Goal: Task Accomplishment & Management: Manage account settings

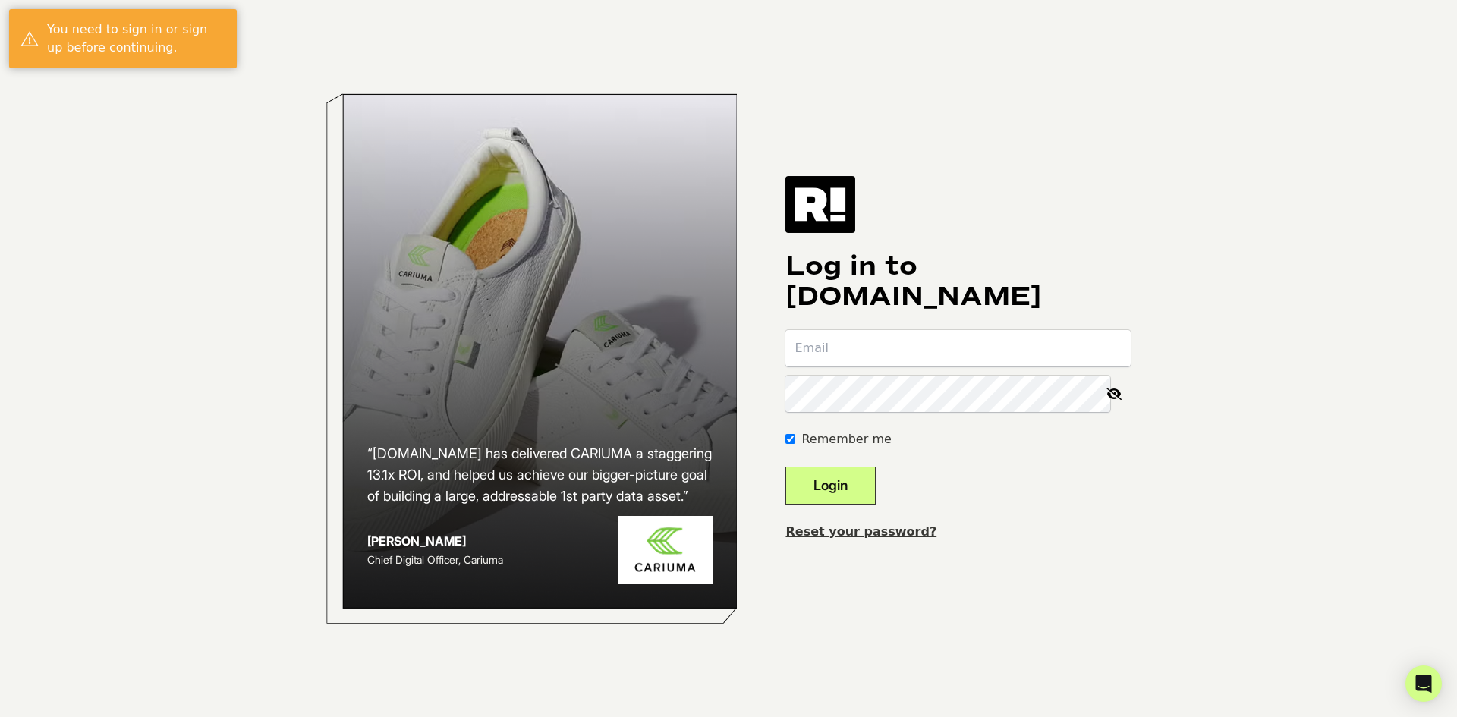
click at [0, 717] on com-1password-button at bounding box center [0, 717] width 0 height 0
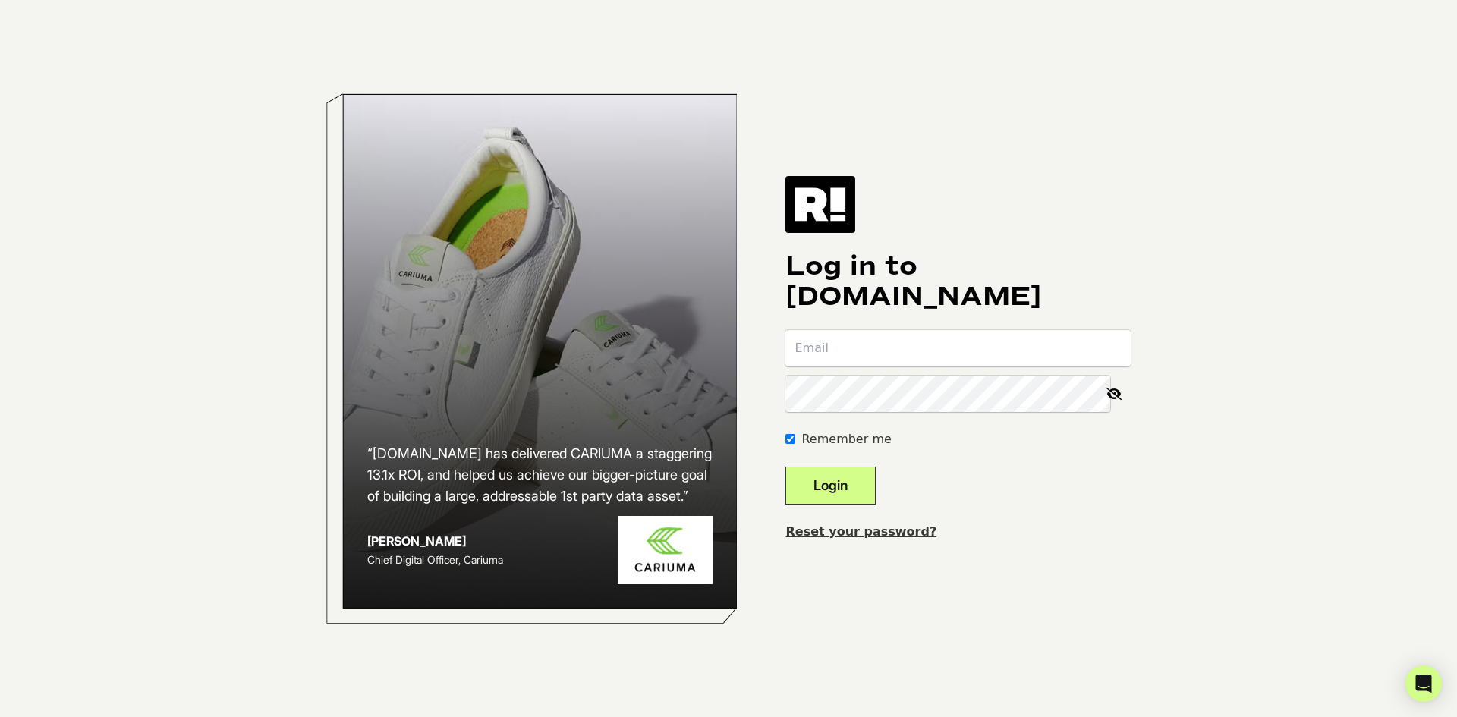
type input "[EMAIL_ADDRESS][DOMAIN_NAME]"
click at [876, 487] on button "Login" at bounding box center [831, 486] width 90 height 38
type input "Aray@soundpub.com"
click at [917, 533] on link "Reset your password?" at bounding box center [861, 531] width 151 height 14
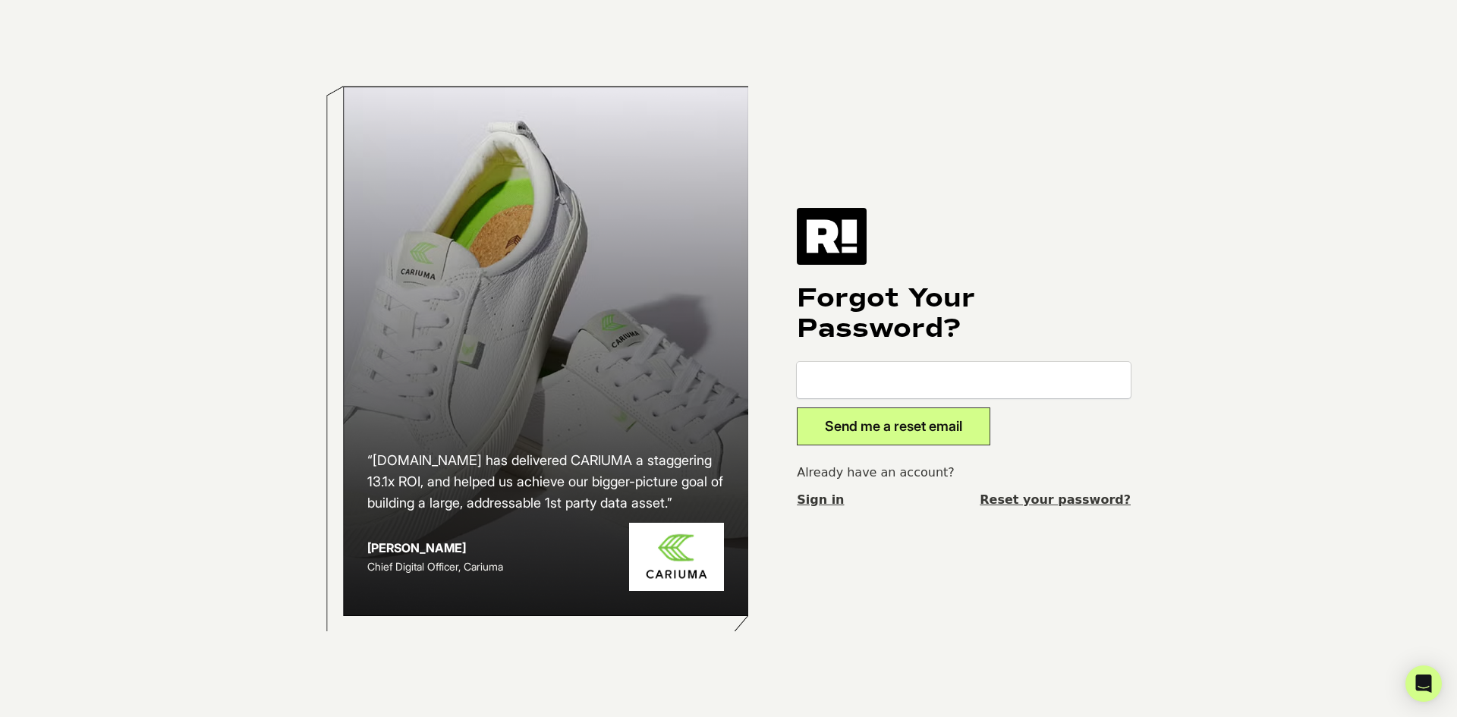
type input "Aray@soundpub.com"
click at [859, 422] on button "Send me a reset email" at bounding box center [894, 427] width 194 height 38
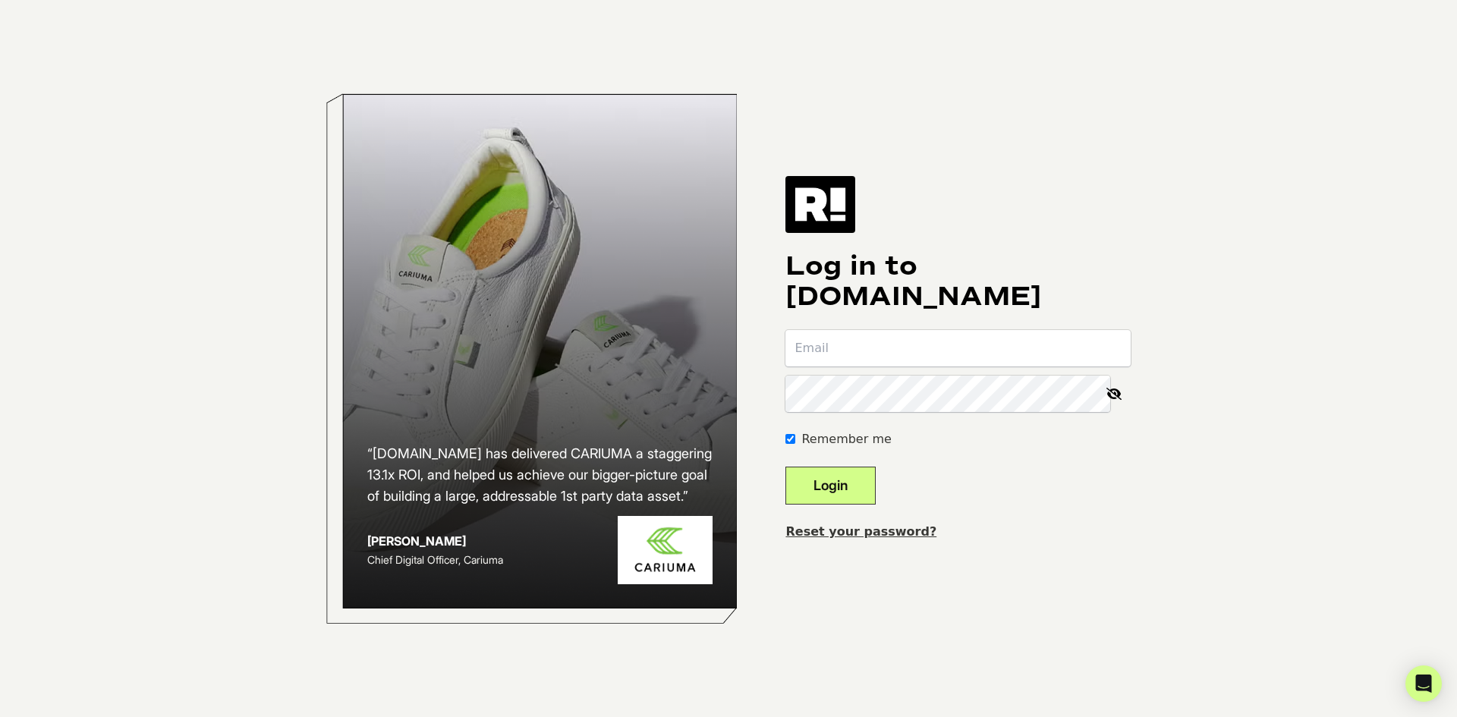
click at [654, 44] on div "“Retention.com has delivered CARIUMA a staggering 13.1x ROI, and helped us achi…" at bounding box center [728, 358] width 865 height 717
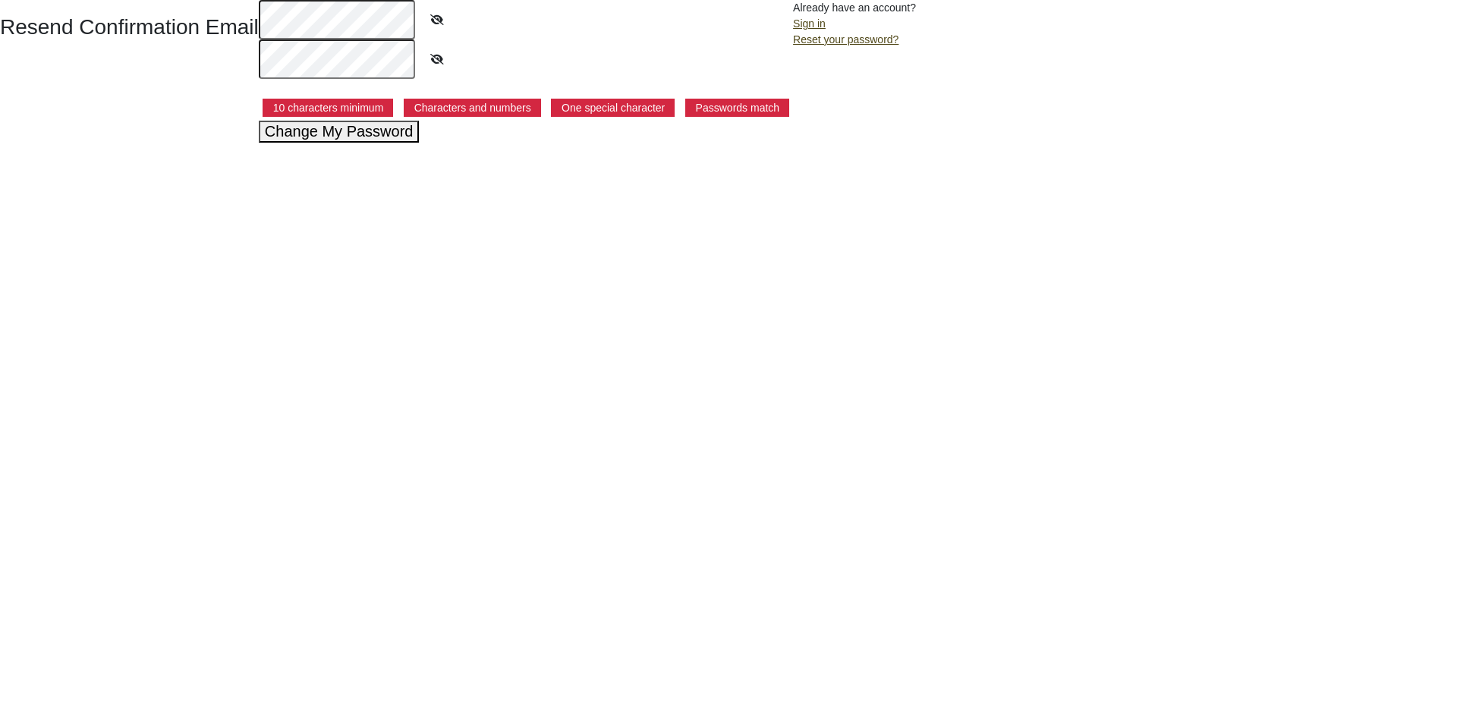
click at [367, 134] on button "Change My Password" at bounding box center [339, 132] width 161 height 22
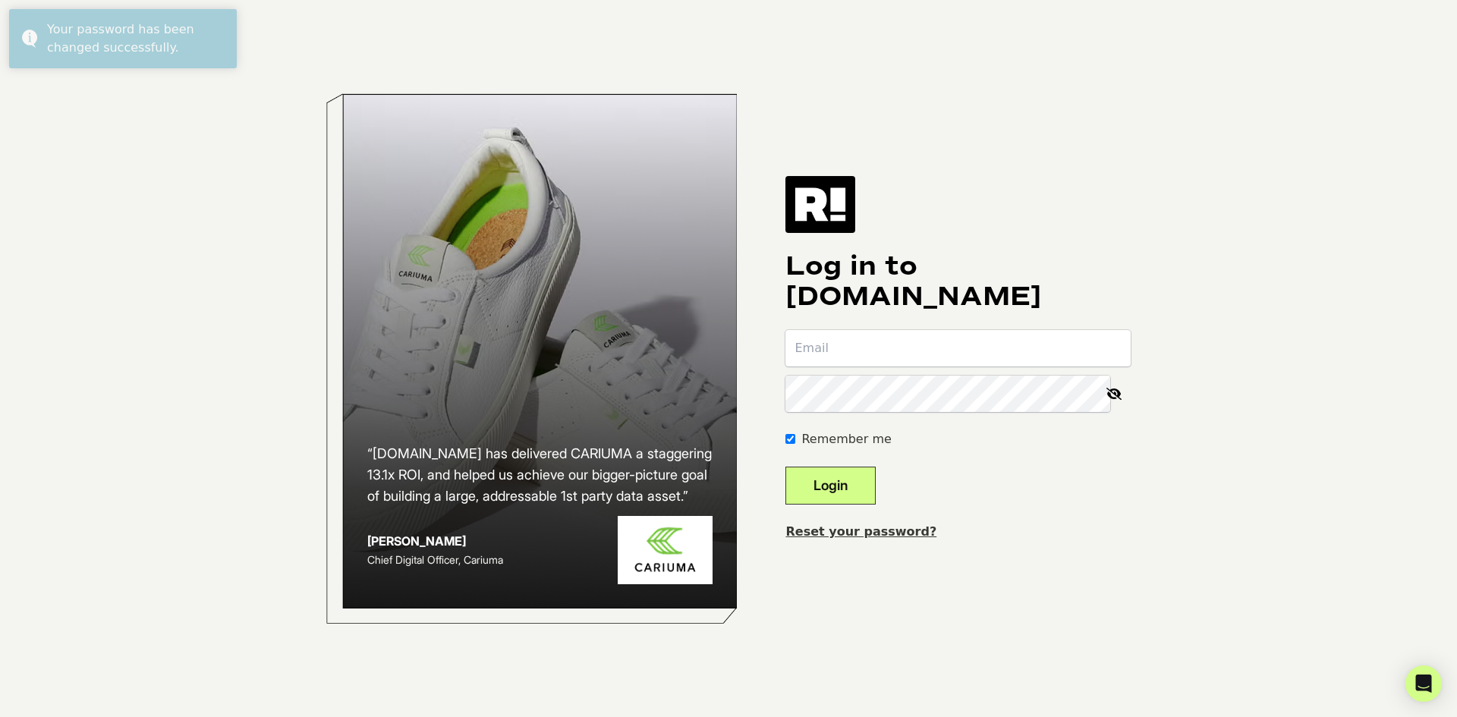
click at [1398, 182] on body "“[DOMAIN_NAME] has delivered CARIUMA a staggering 13.1x ROI, and helped us achi…" at bounding box center [728, 358] width 1457 height 717
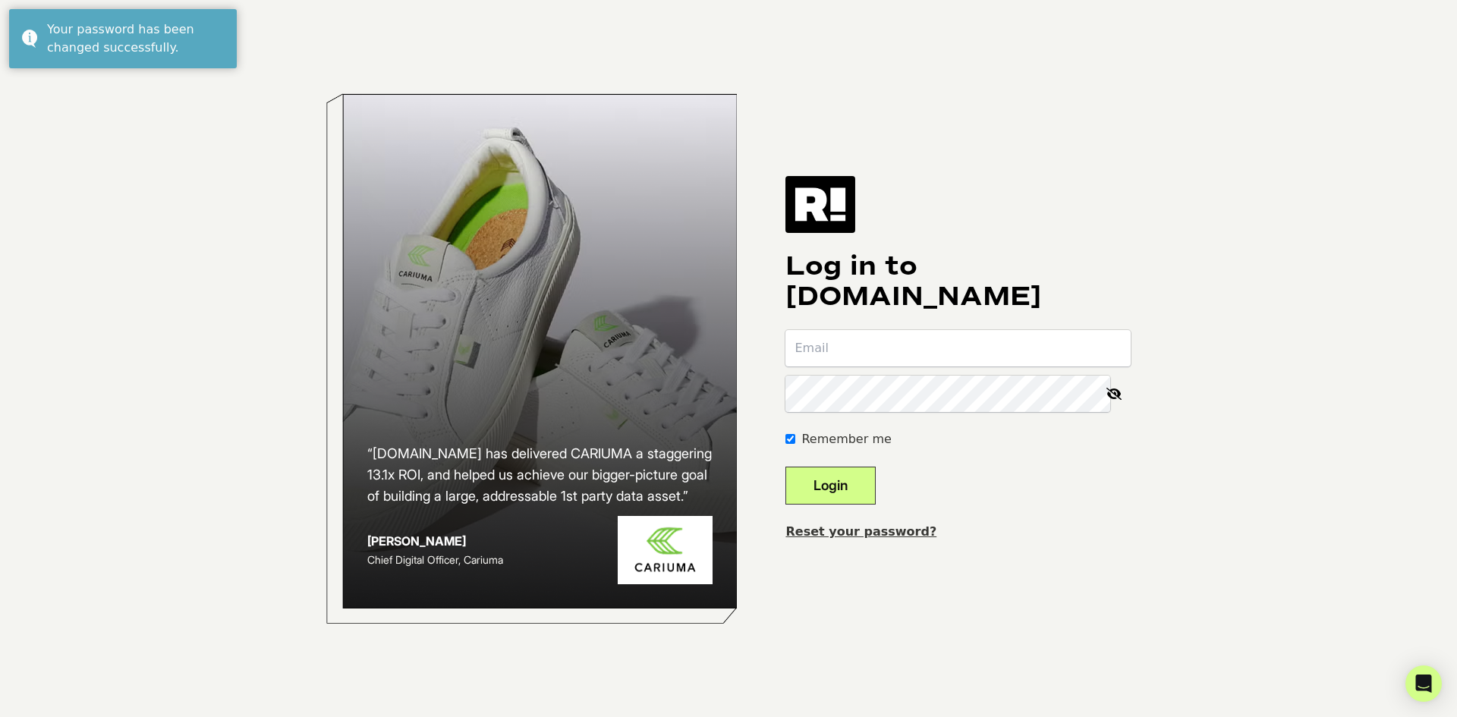
click at [930, 354] on input "email" at bounding box center [958, 348] width 345 height 36
type input "[EMAIL_ADDRESS][DOMAIN_NAME]"
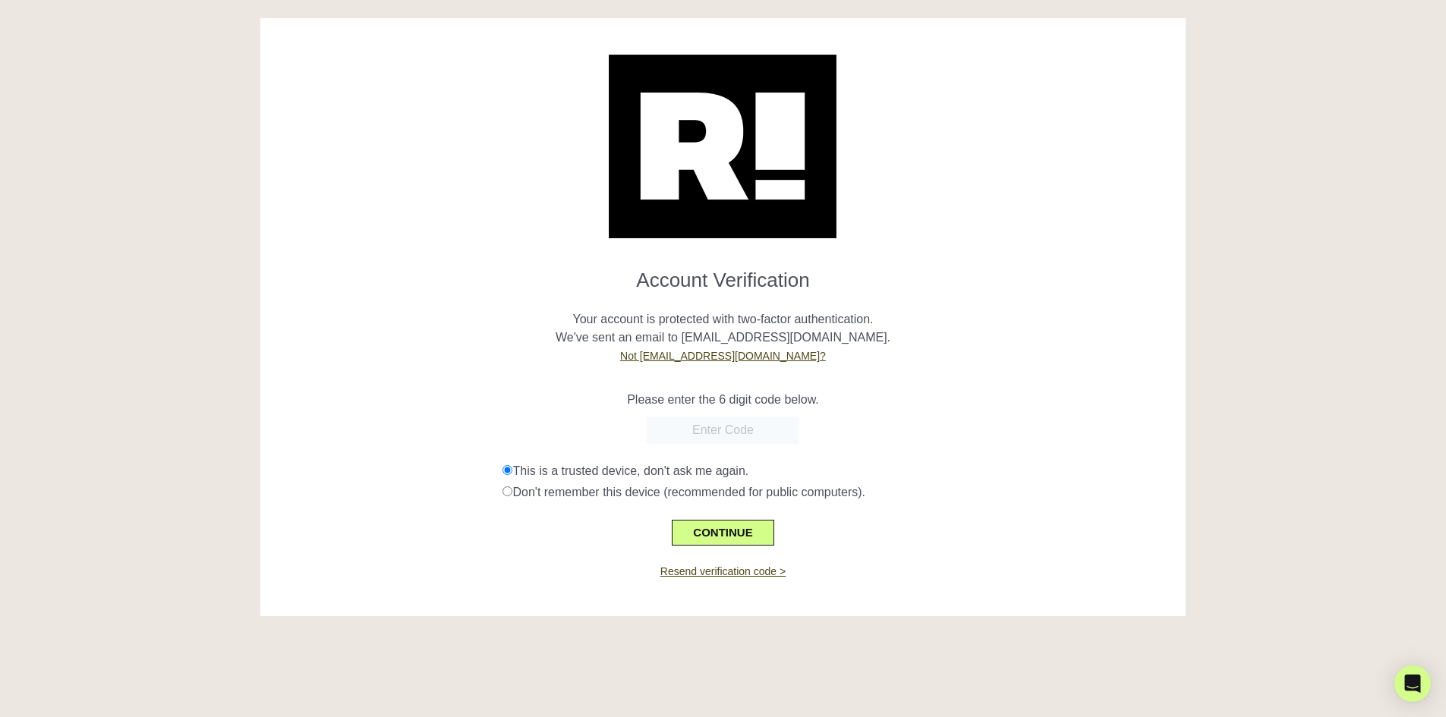
click at [1284, 506] on div at bounding box center [1316, 328] width 238 height 621
click at [707, 430] on input "text" at bounding box center [723, 430] width 152 height 27
paste input "732972"
type input "732972"
click at [622, 532] on div "CONTINUE" at bounding box center [723, 524] width 903 height 44
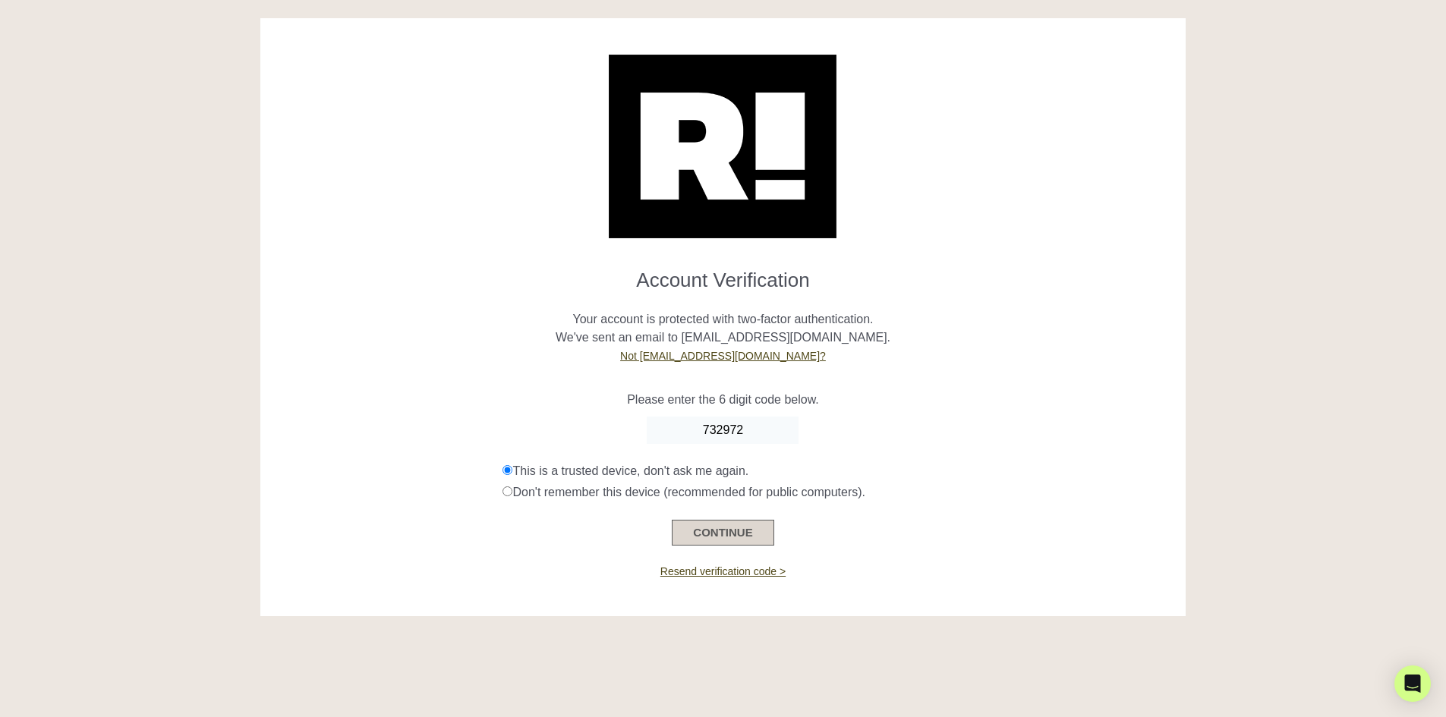
click at [699, 533] on button "CONTINUE" at bounding box center [723, 533] width 102 height 26
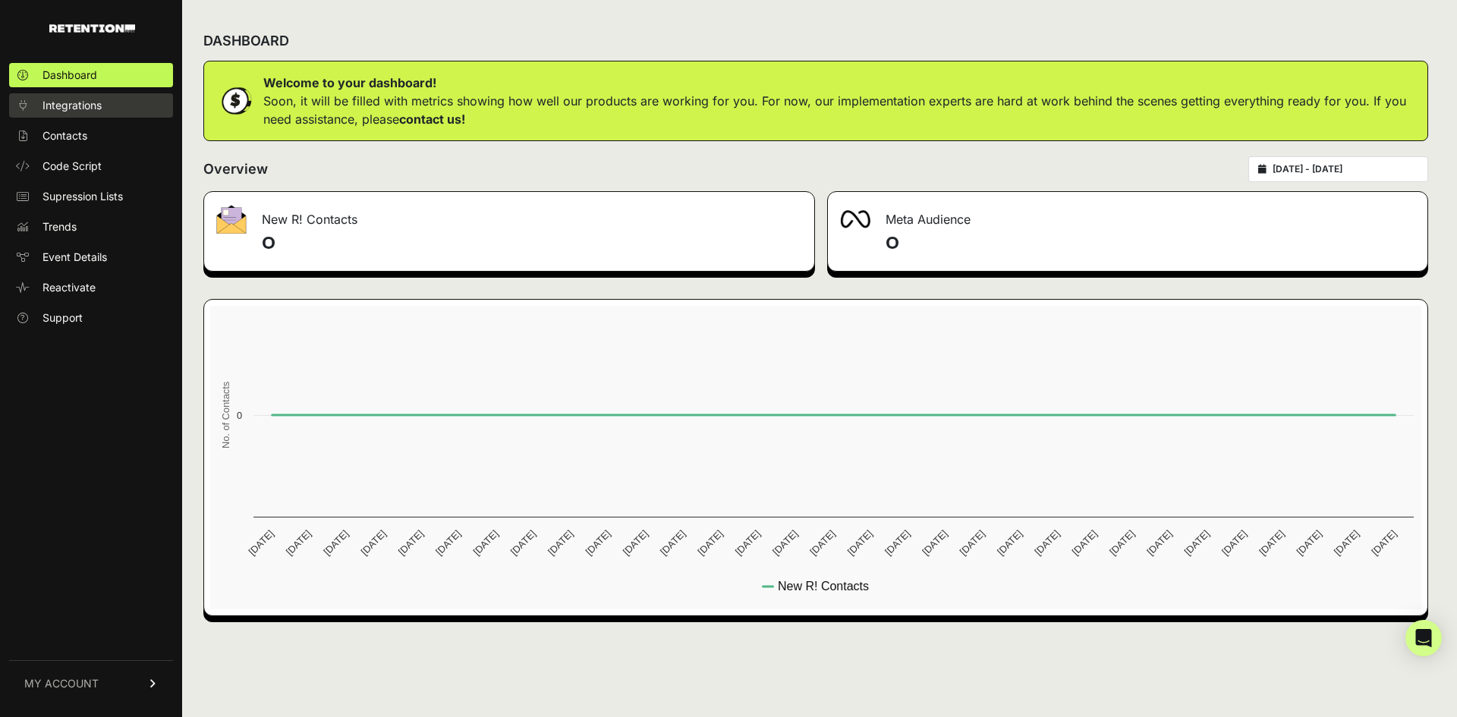
click at [78, 109] on span "Integrations" at bounding box center [72, 105] width 59 height 15
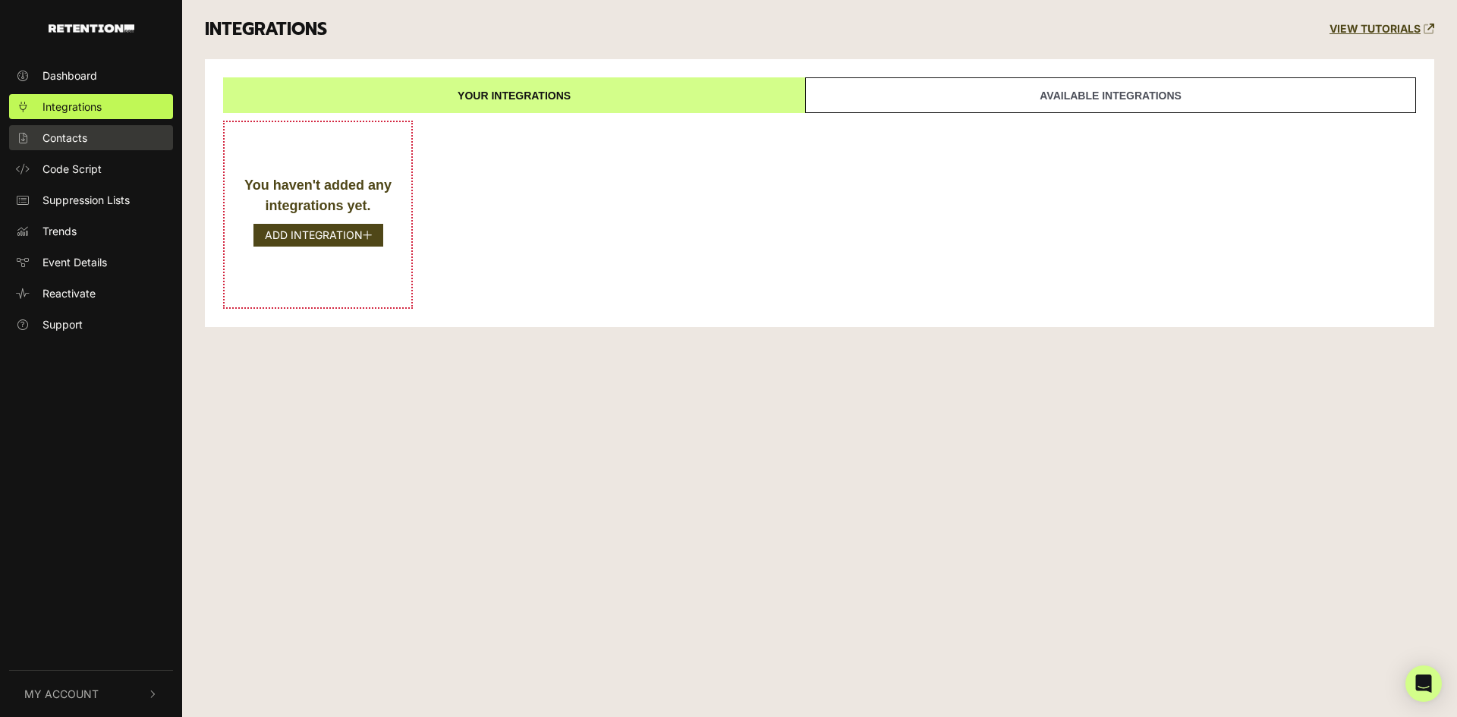
click at [77, 135] on span "Contacts" at bounding box center [65, 138] width 45 height 16
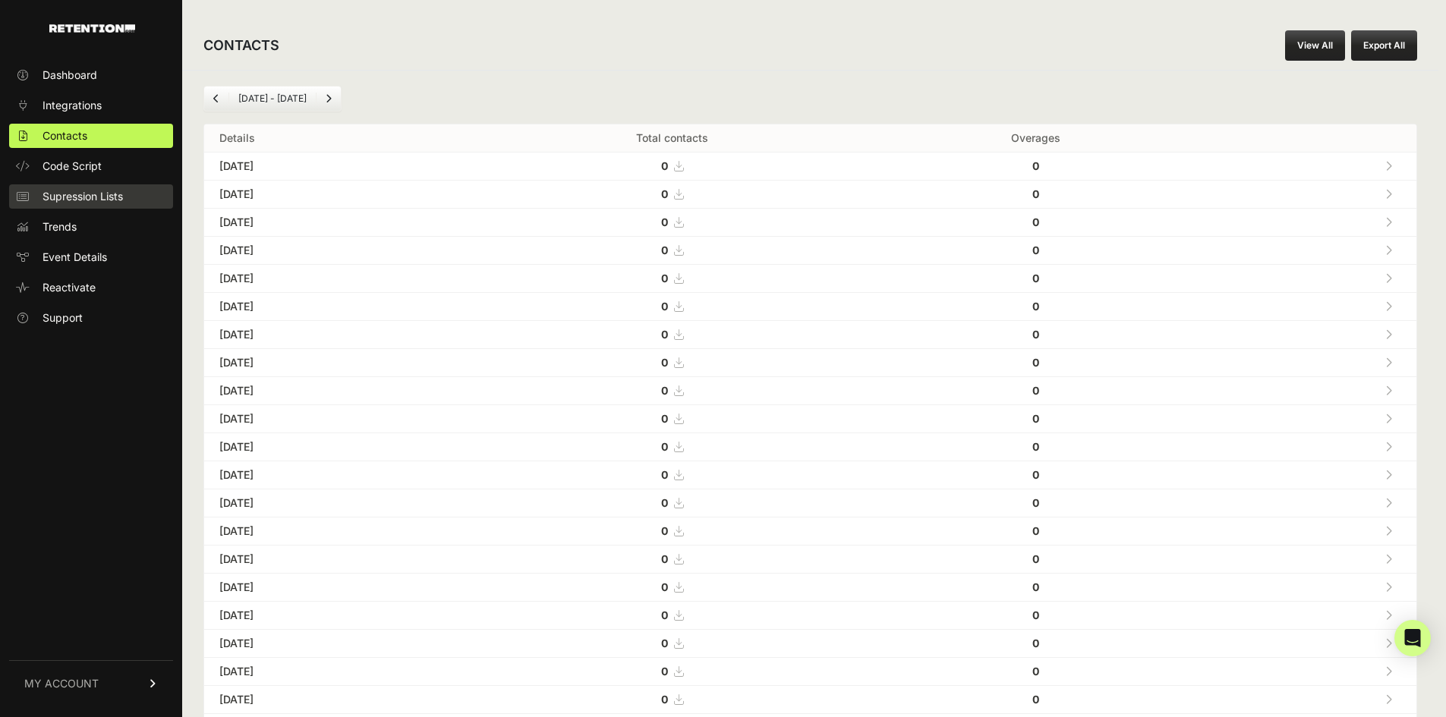
click at [88, 197] on span "Supression Lists" at bounding box center [83, 196] width 80 height 15
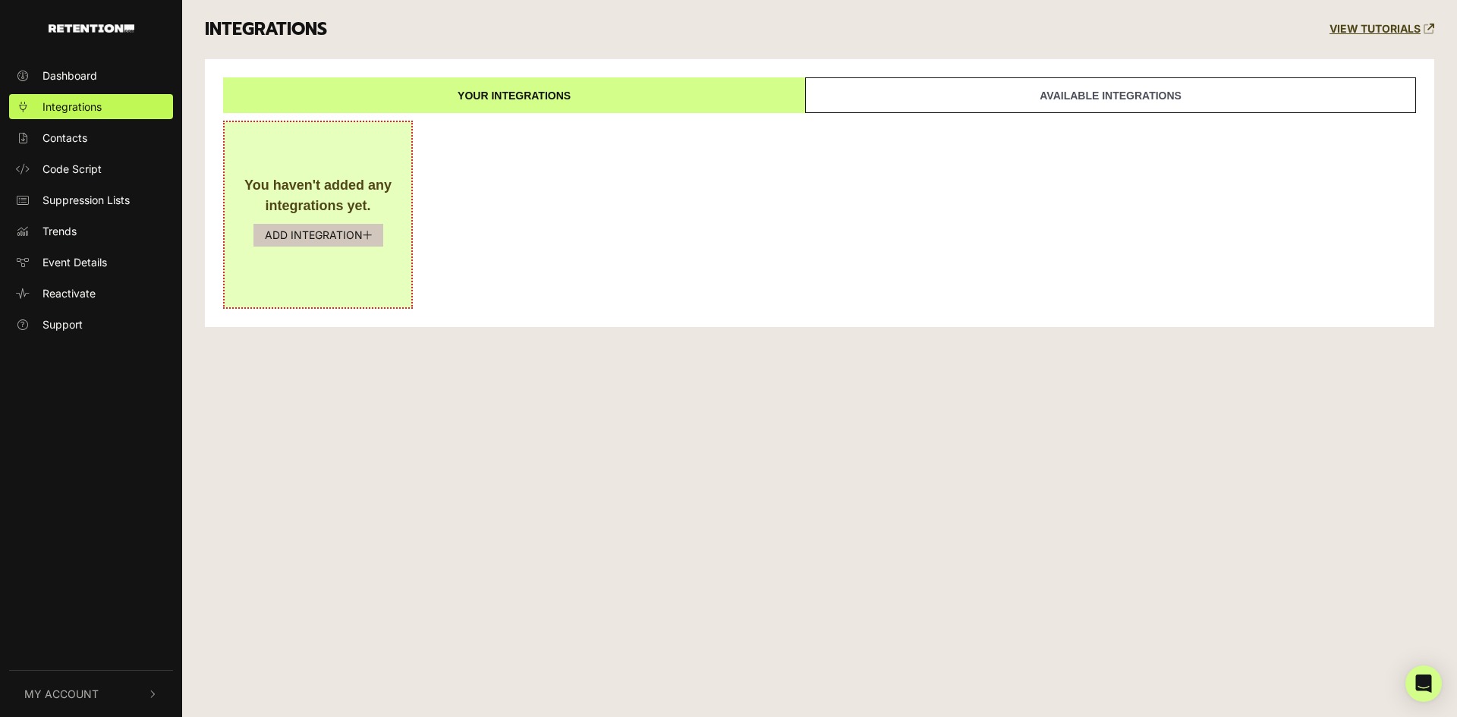
click at [327, 238] on button "ADD INTEGRATION" at bounding box center [319, 235] width 130 height 23
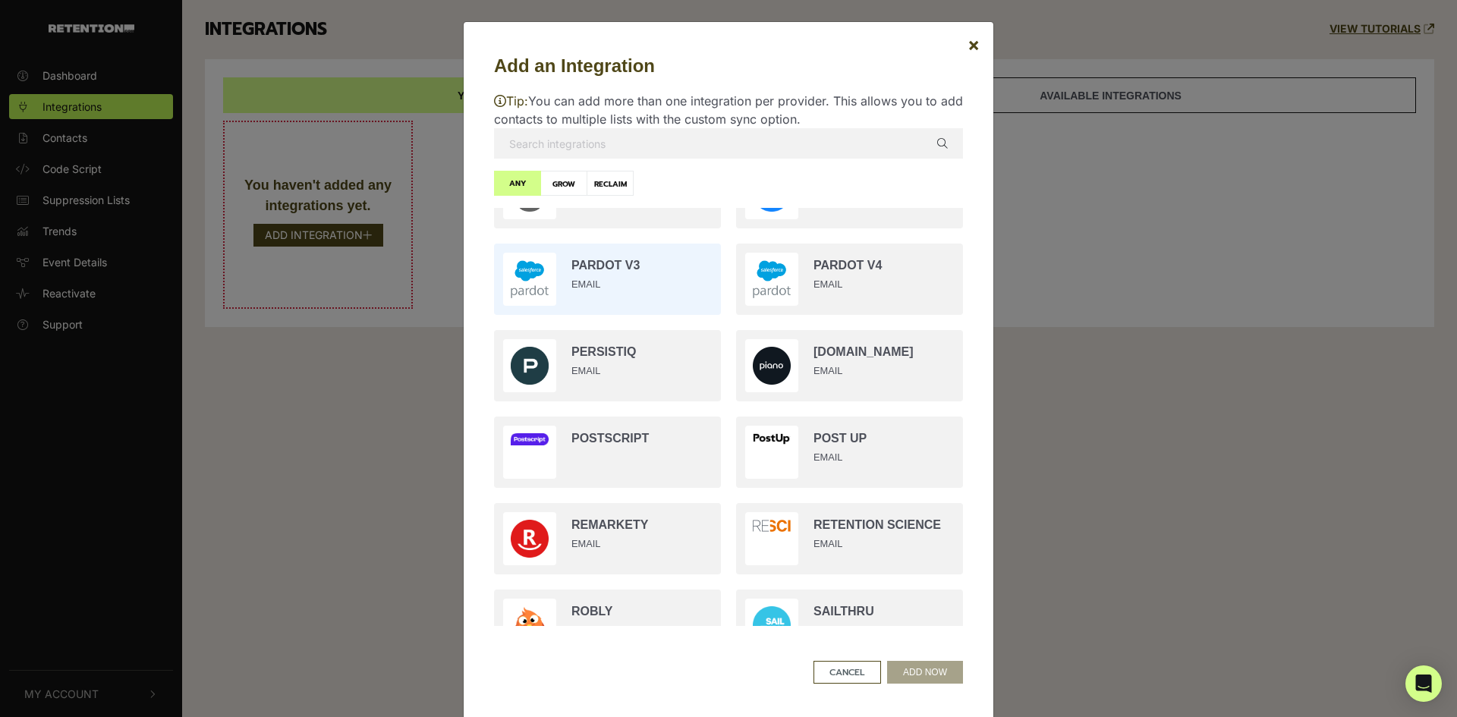
scroll to position [1983, 0]
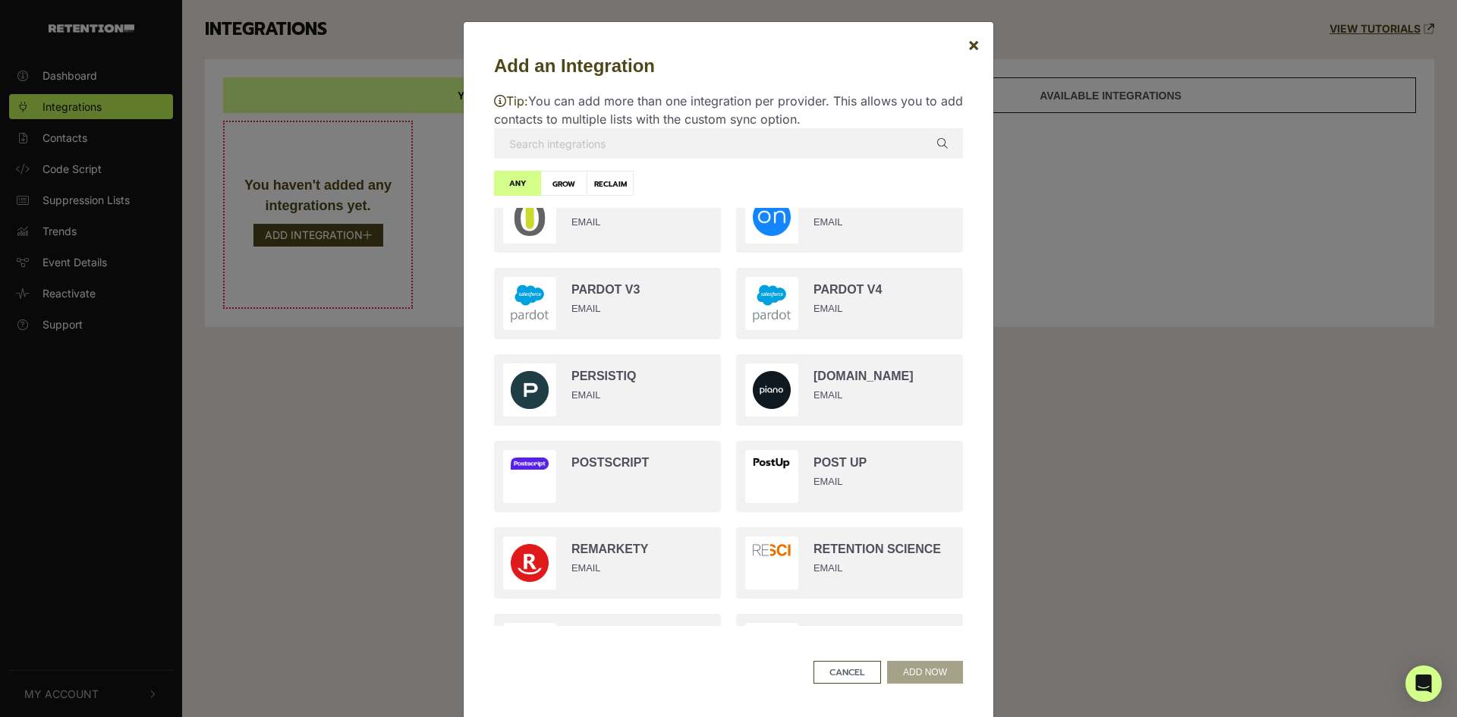
click at [624, 145] on input "text" at bounding box center [728, 143] width 469 height 30
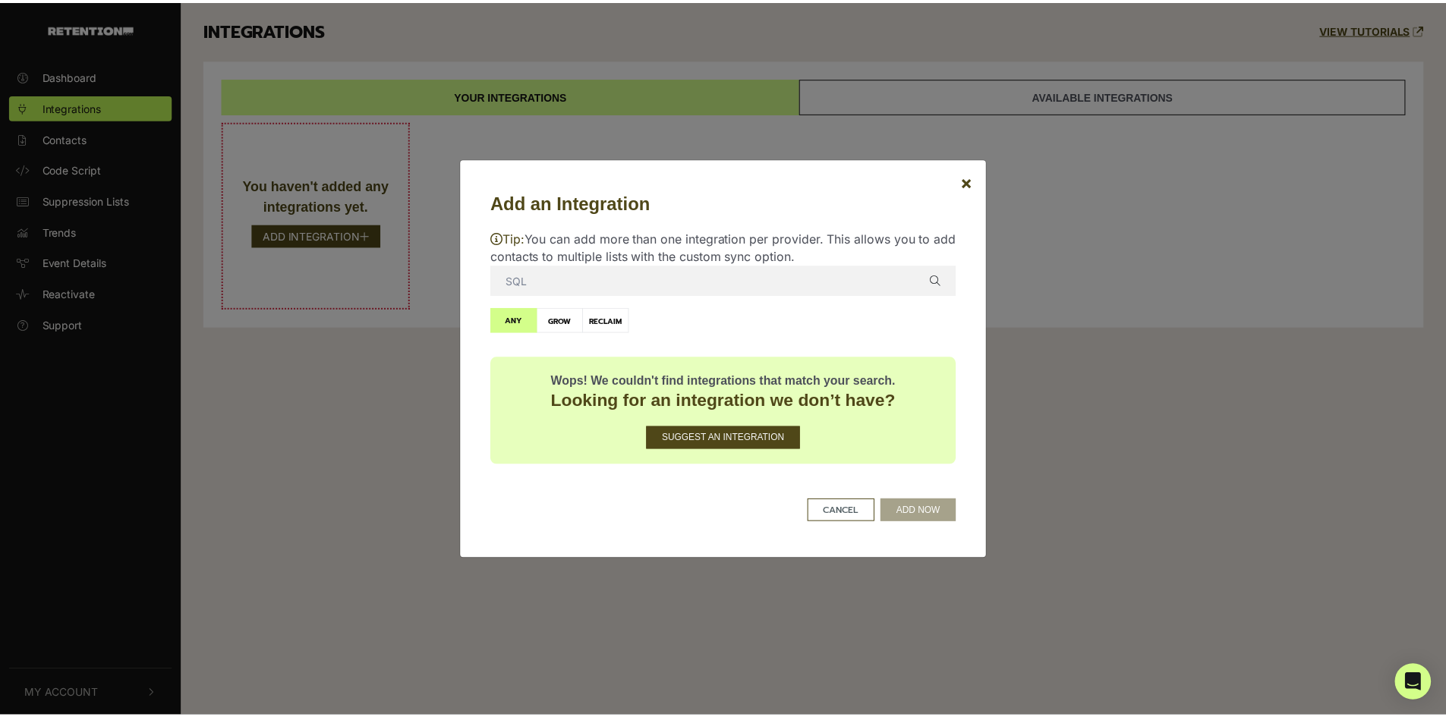
scroll to position [0, 0]
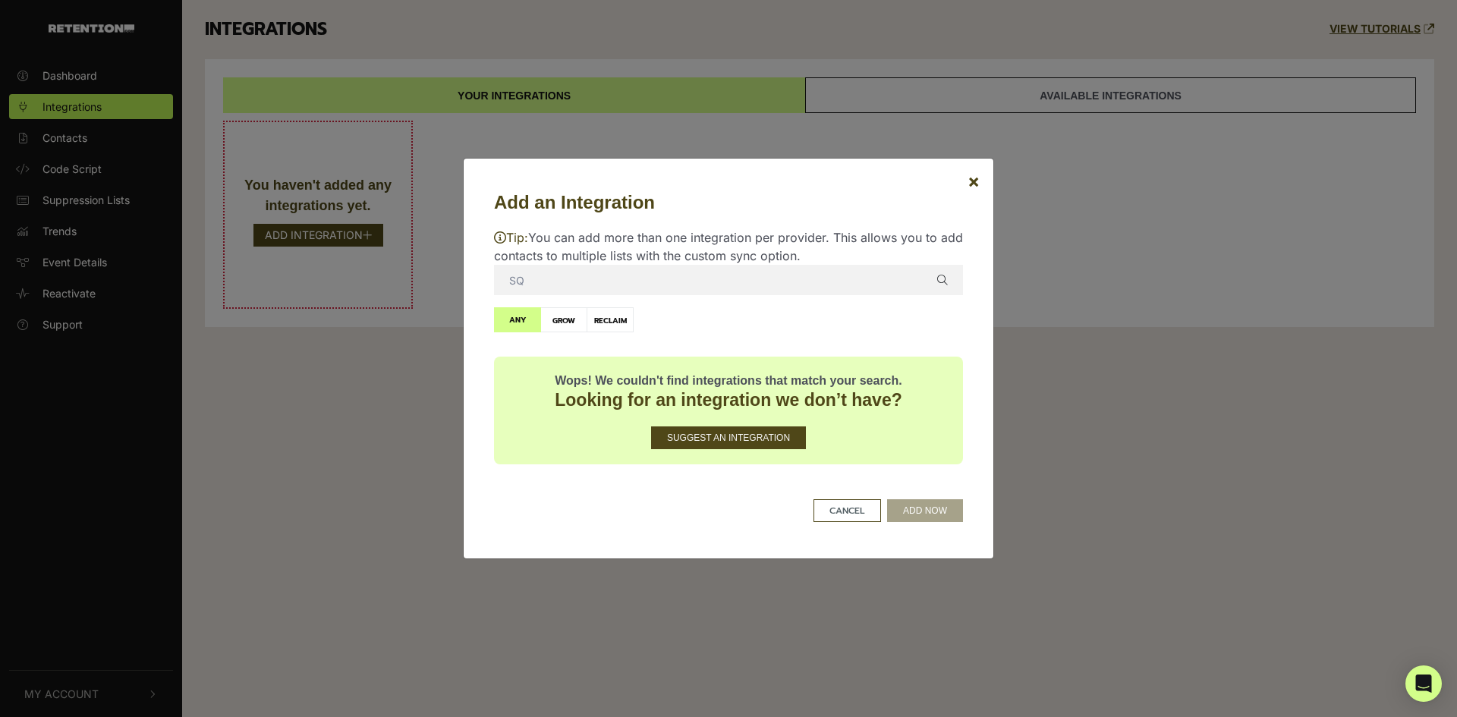
type input "S"
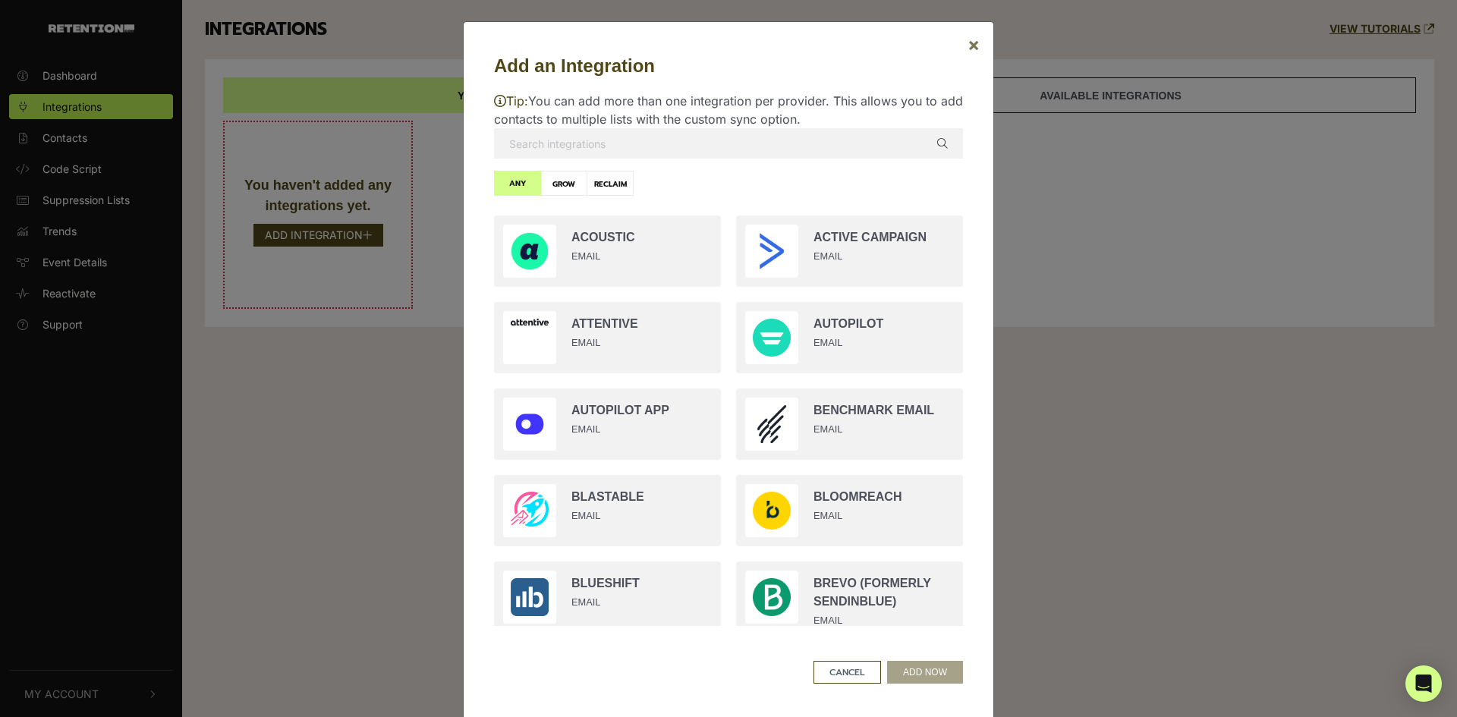
click at [968, 39] on span "×" at bounding box center [974, 44] width 12 height 22
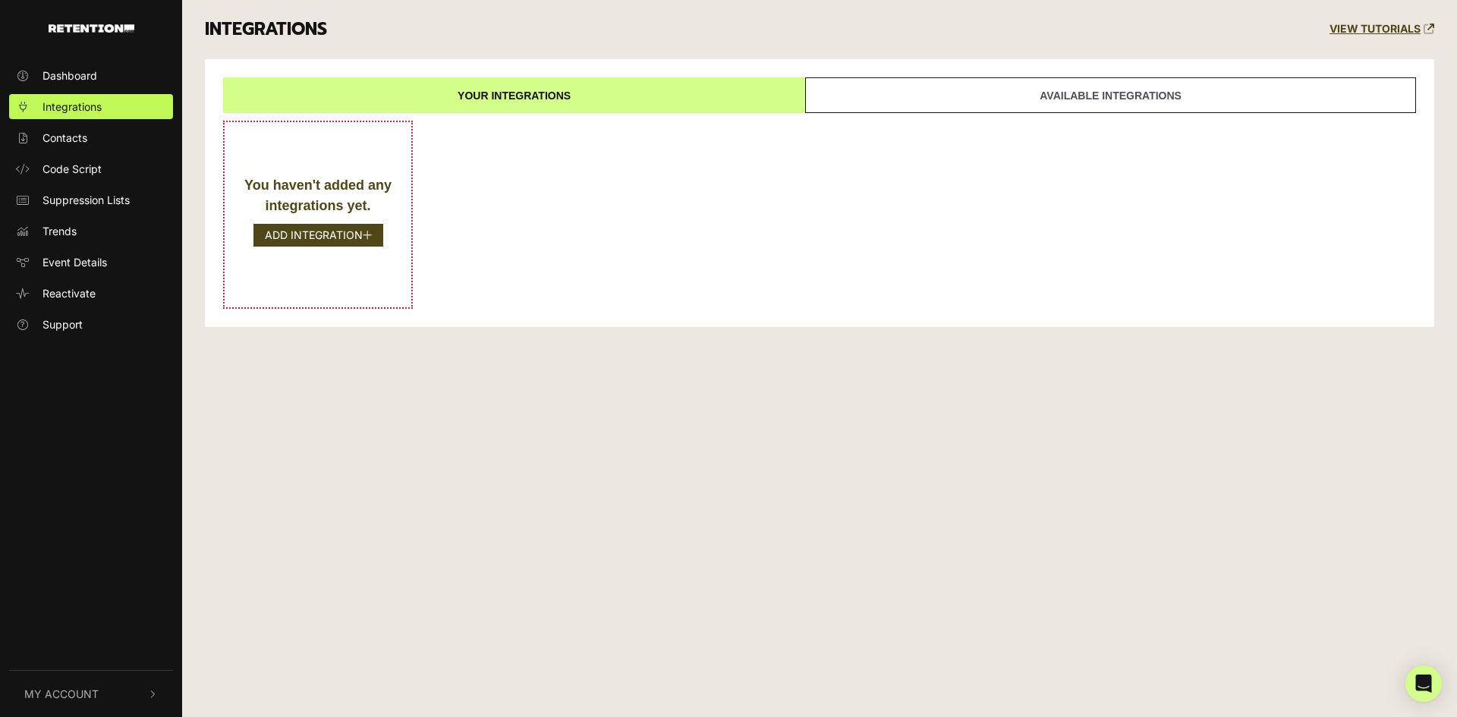
click at [905, 94] on link "Available integrations" at bounding box center [1110, 95] width 611 height 36
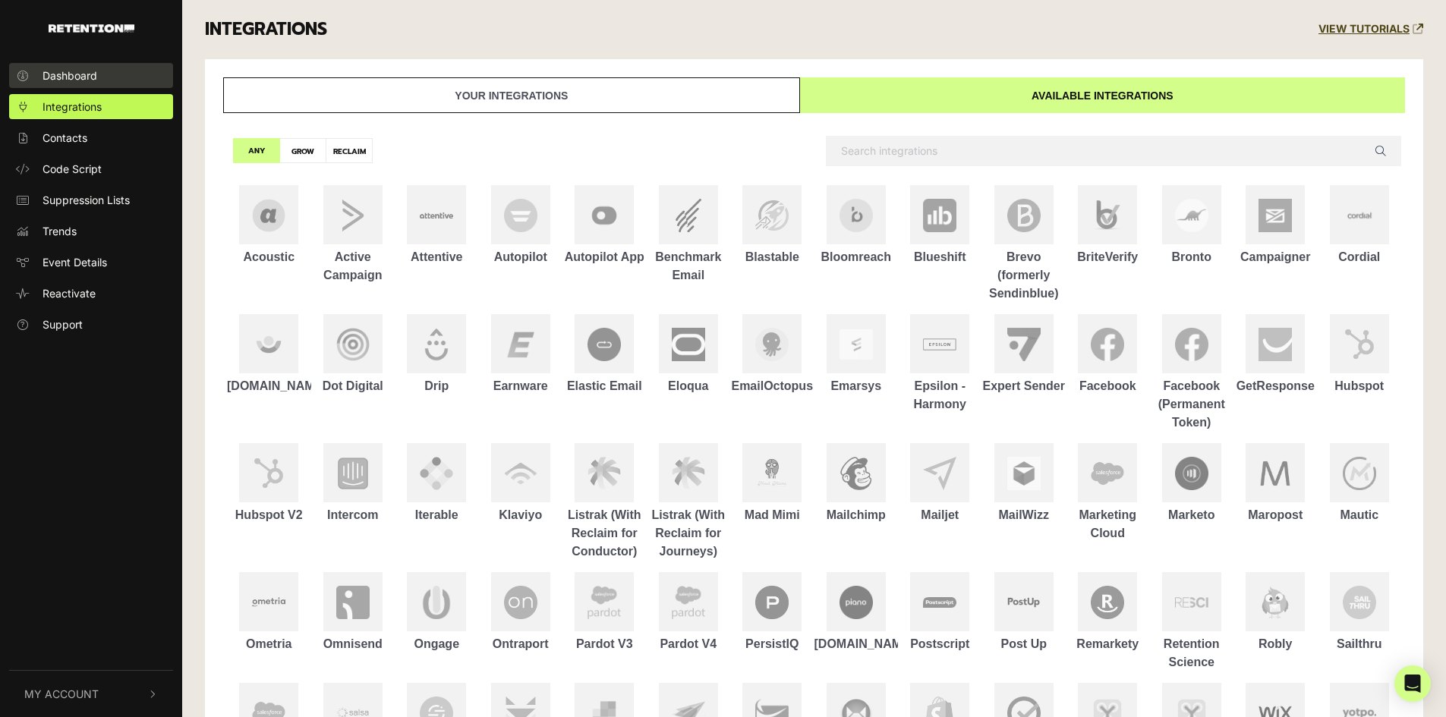
click at [68, 80] on span "Dashboard" at bounding box center [70, 76] width 55 height 16
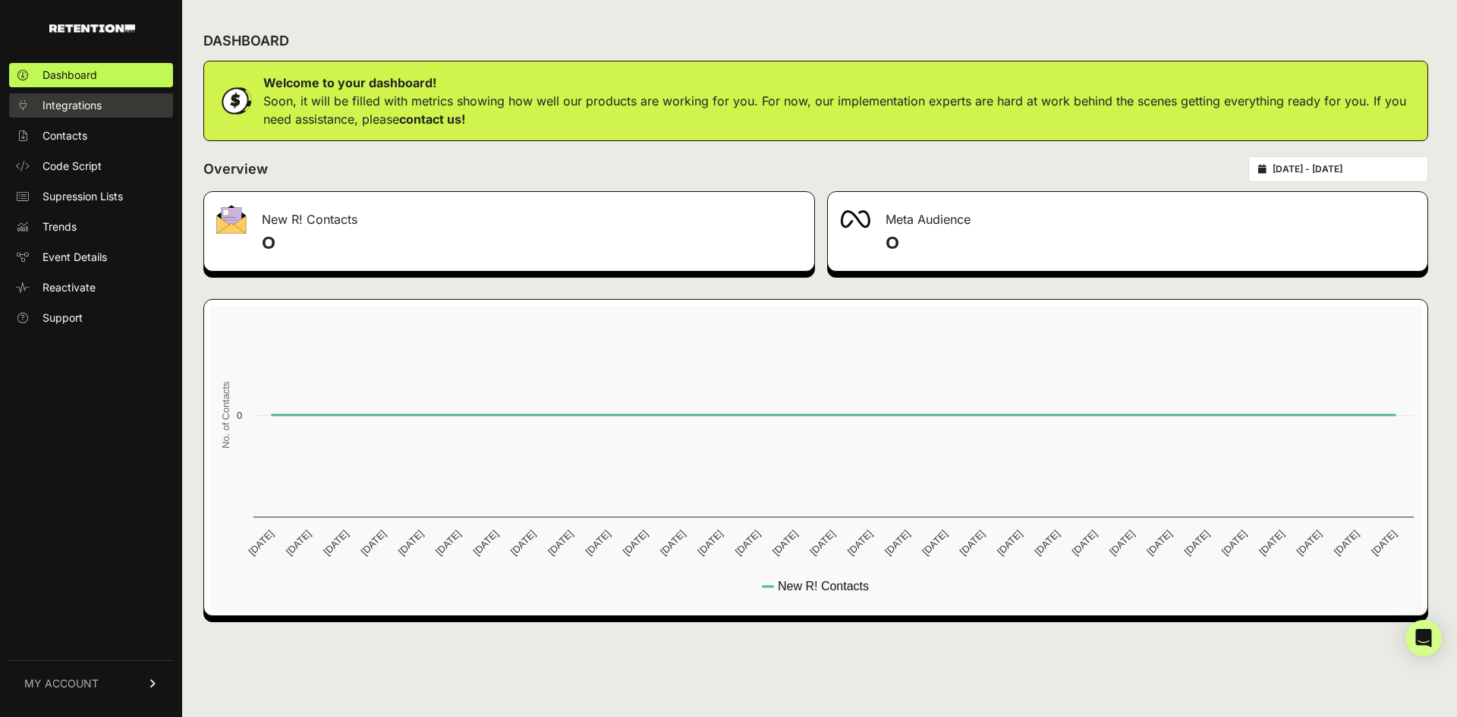
click at [45, 95] on link "Integrations" at bounding box center [91, 105] width 164 height 24
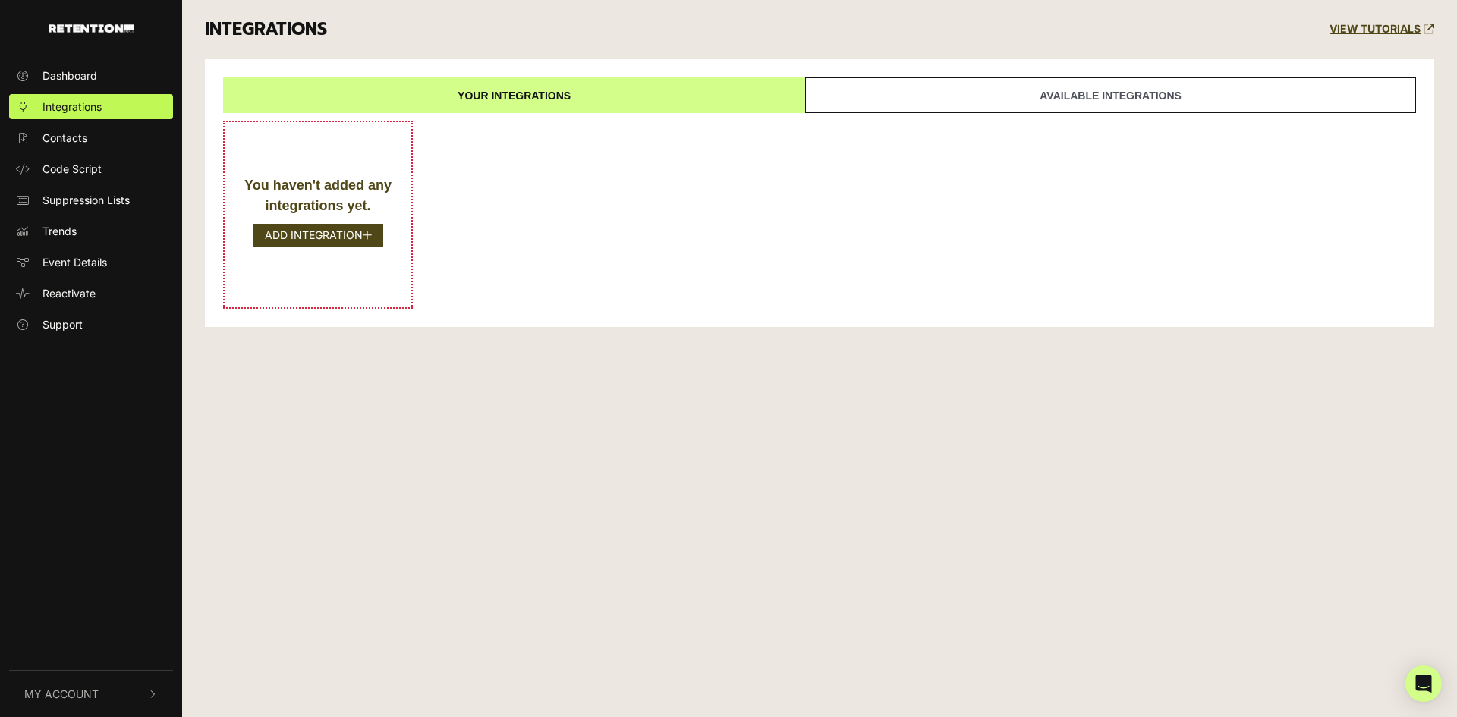
click at [991, 99] on link "Available integrations" at bounding box center [1110, 95] width 611 height 36
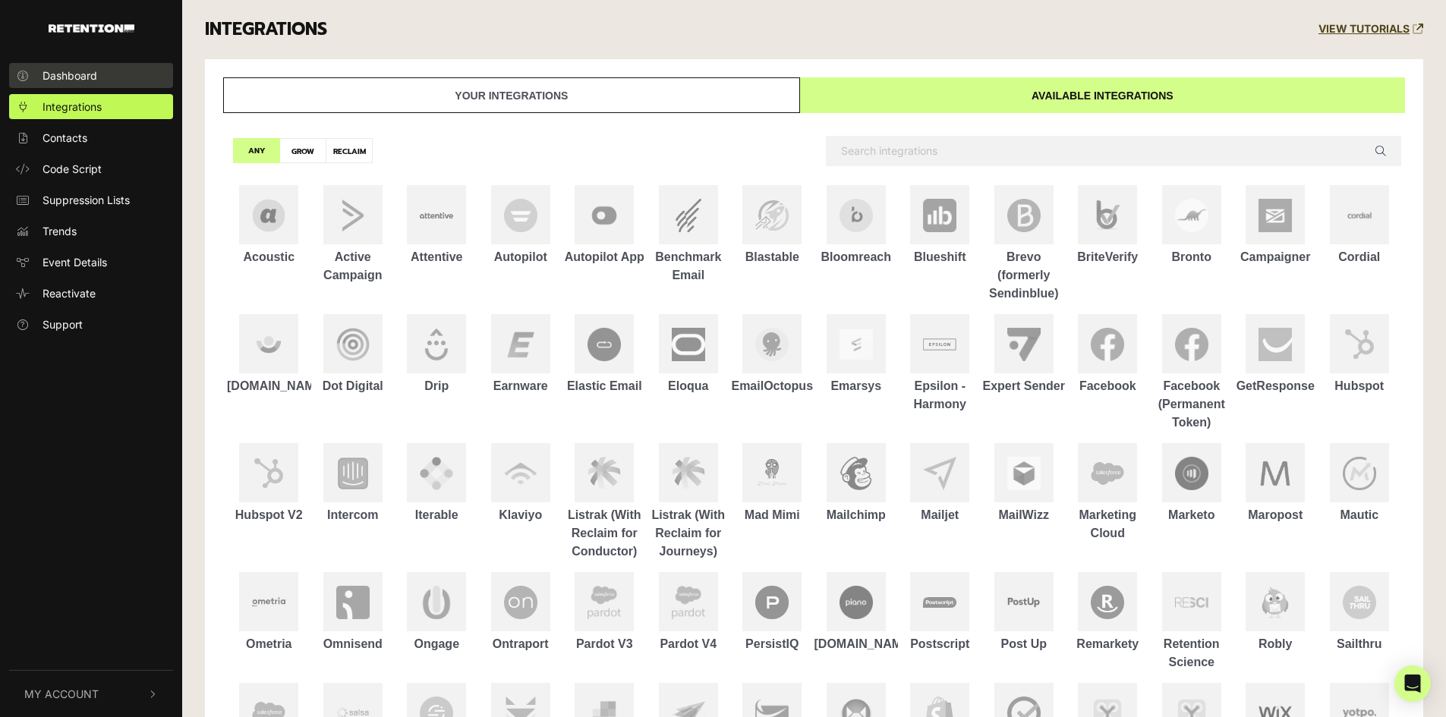
click at [44, 65] on link "Dashboard" at bounding box center [91, 75] width 164 height 25
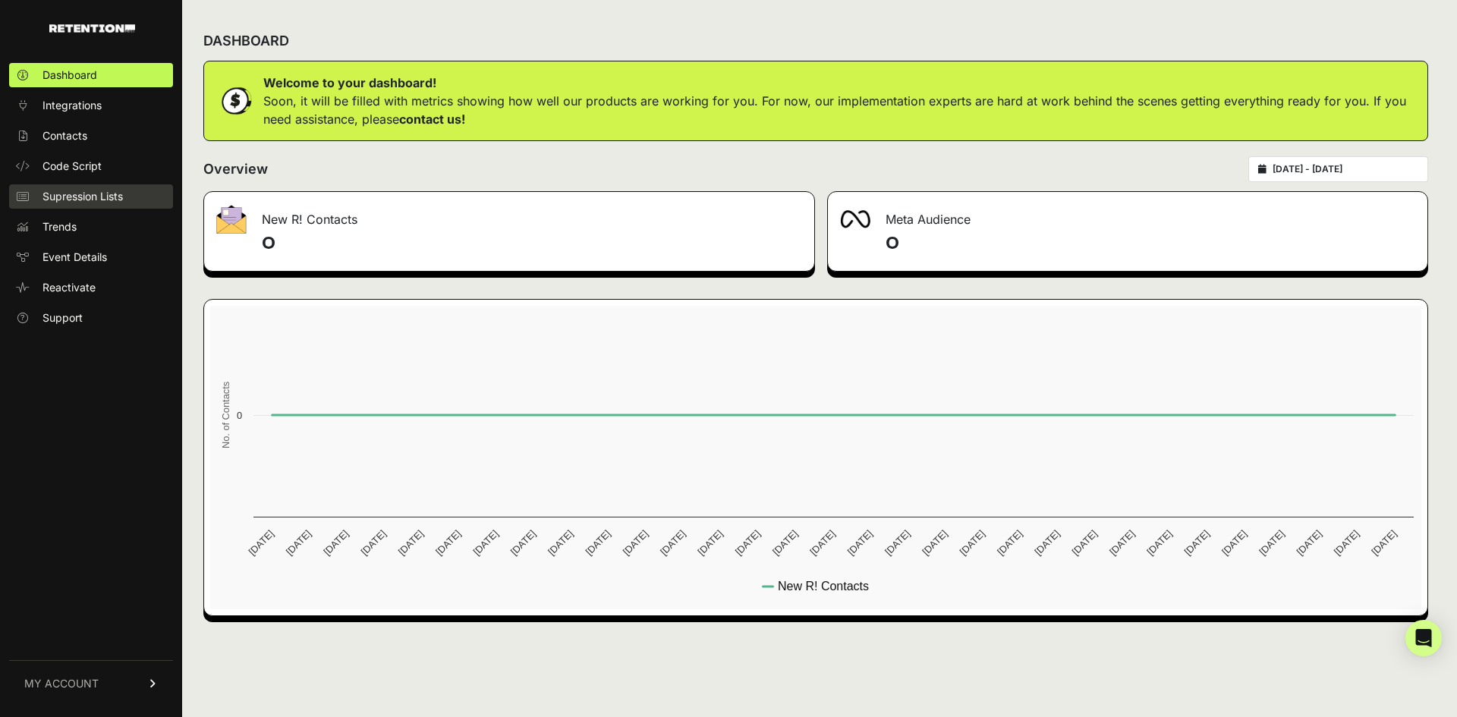
click at [81, 196] on span "Supression Lists" at bounding box center [83, 196] width 80 height 15
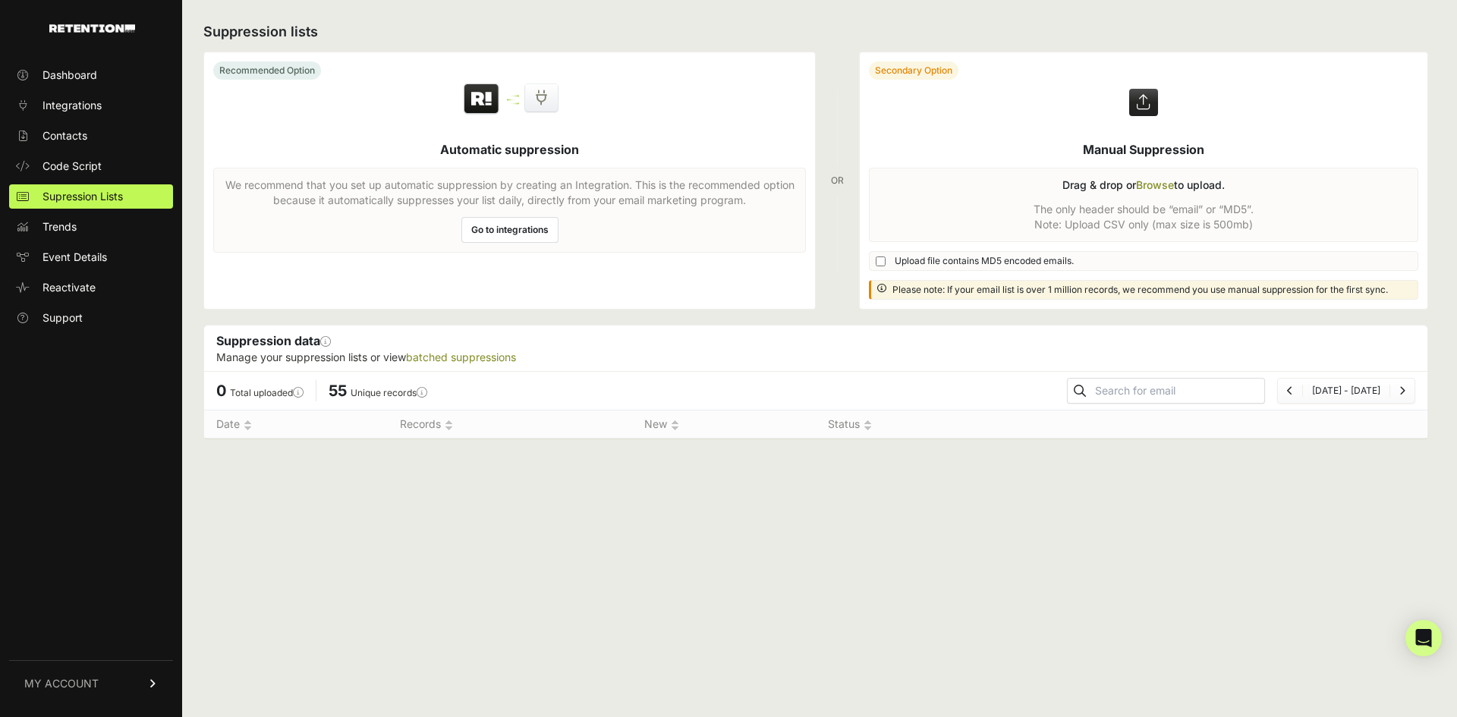
click at [1018, 260] on span "Upload file contains MD5 encoded emails." at bounding box center [984, 261] width 179 height 12
click at [886, 260] on input "Upload file contains MD5 encoded emails." at bounding box center [881, 262] width 10 height 10
click at [1018, 260] on span "Upload file contains MD5 encoded emails." at bounding box center [984, 261] width 179 height 12
click at [886, 260] on input "Upload file contains MD5 encoded emails." at bounding box center [881, 262] width 10 height 10
checkbox input "false"
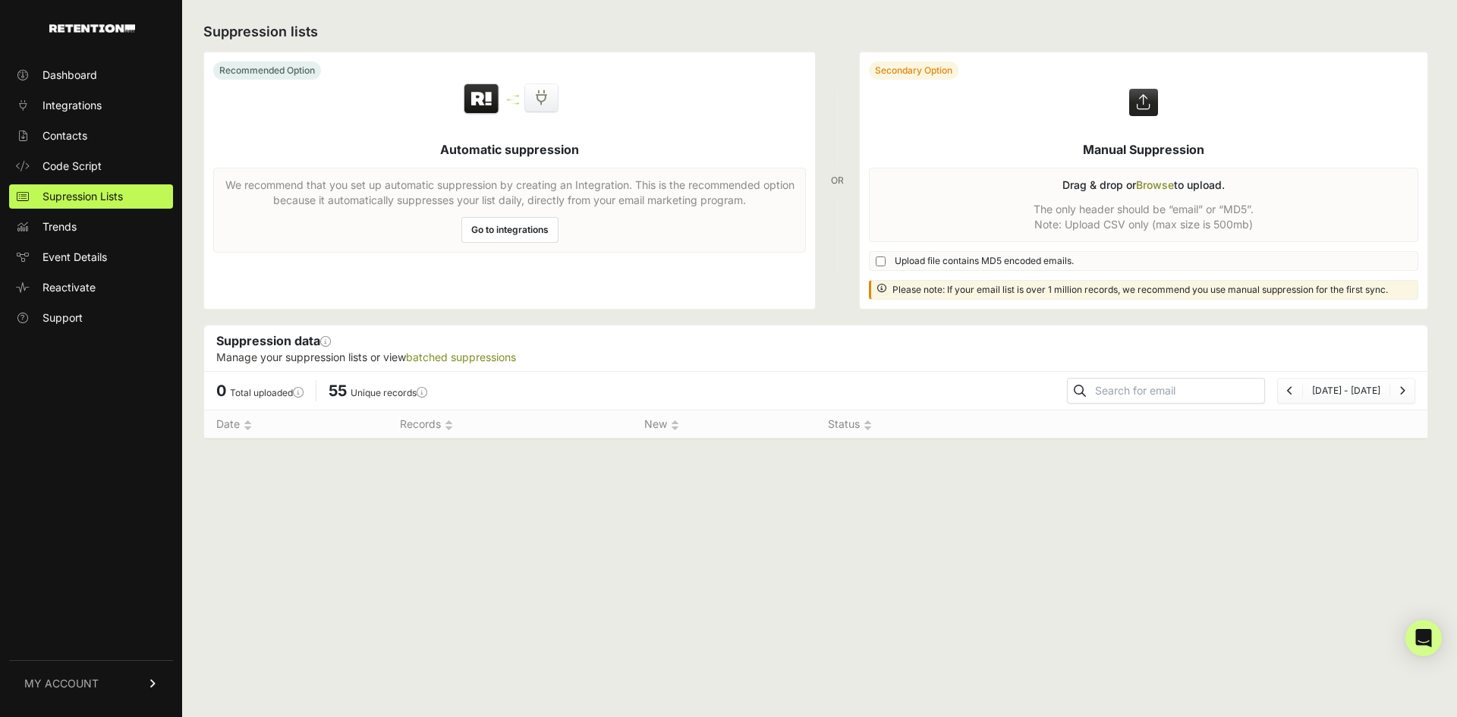
click at [1161, 181] on label at bounding box center [1144, 180] width 568 height 257
click at [0, 0] on input "file" at bounding box center [0, 0] width 0 height 0
